Goal: Transaction & Acquisition: Purchase product/service

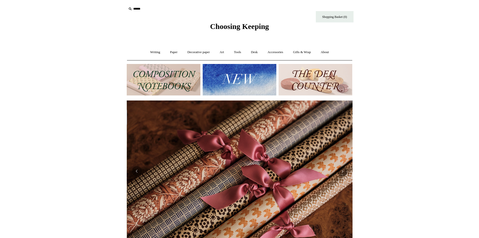
scroll to position [0, 452]
click at [304, 76] on img at bounding box center [316, 79] width 74 height 31
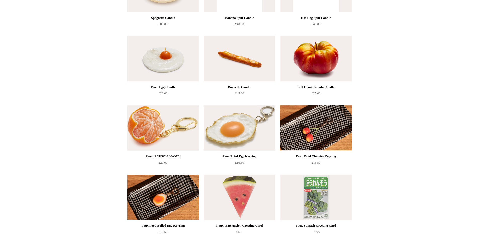
scroll to position [101, 0]
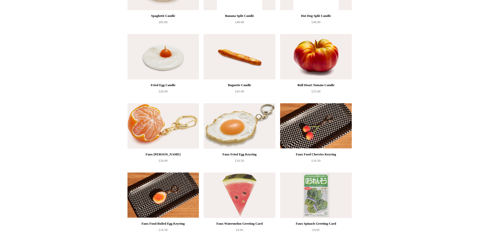
click at [240, 74] on img at bounding box center [239, 56] width 71 height 45
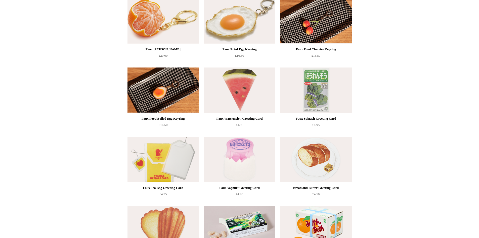
scroll to position [75, 0]
